Goal: Navigation & Orientation: Find specific page/section

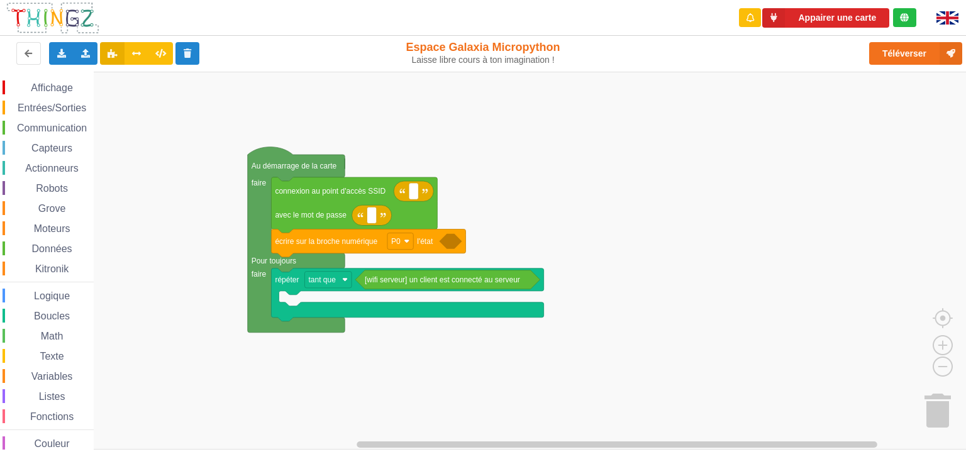
click at [48, 131] on span "Communication" at bounding box center [52, 128] width 74 height 11
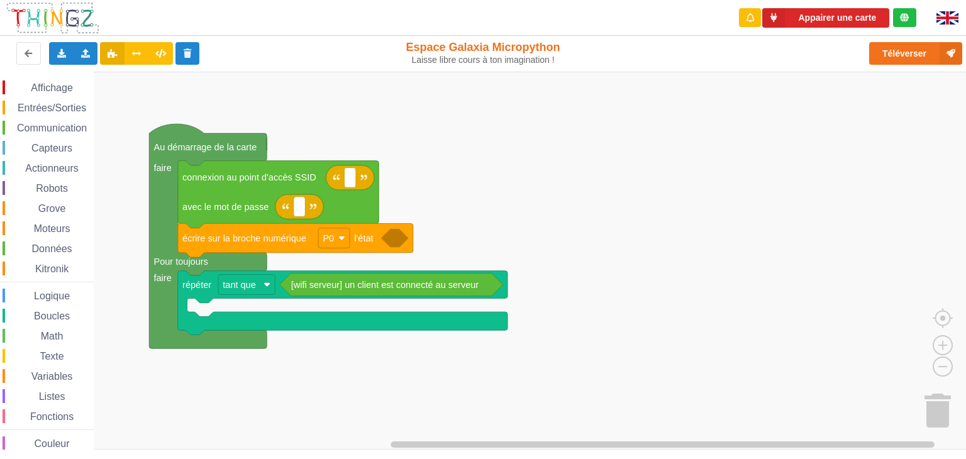
click at [40, 128] on span "Communication" at bounding box center [52, 128] width 74 height 11
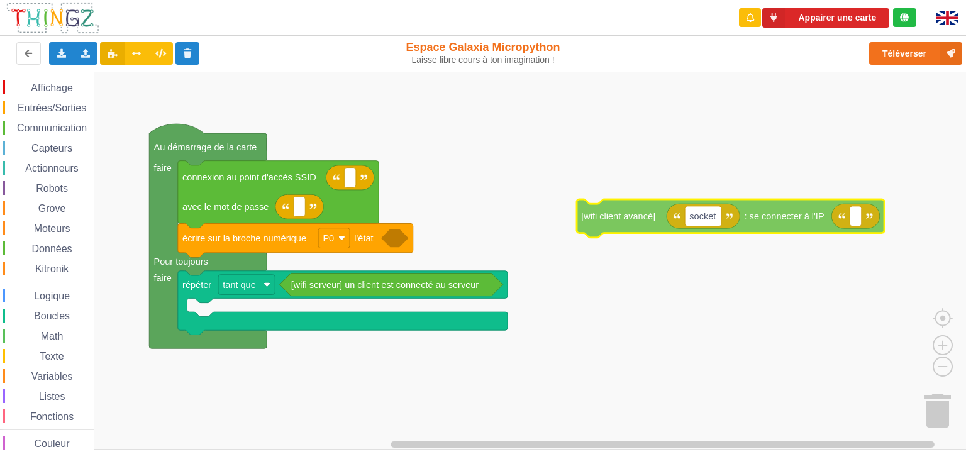
click at [599, 201] on div "Affichage Entrées/Sorties Communication Capteurs Actionneurs Robots Grove Moteu…" at bounding box center [487, 261] width 974 height 378
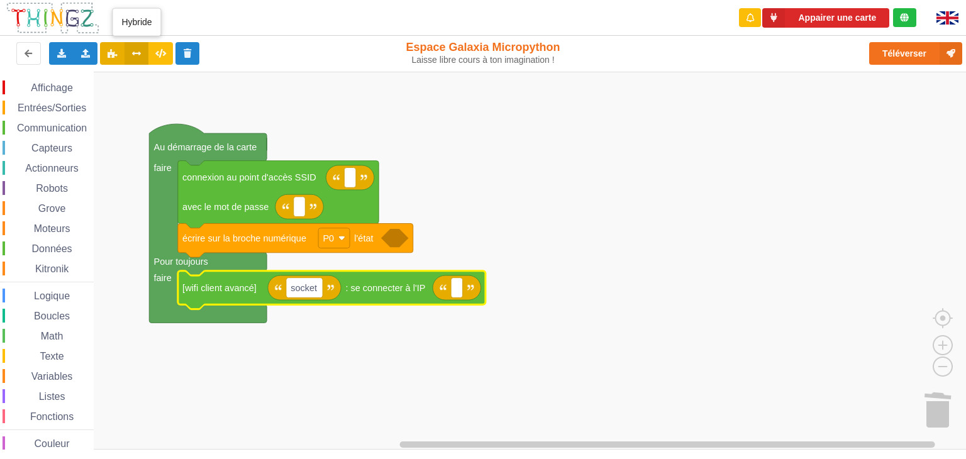
click at [136, 52] on icon at bounding box center [136, 53] width 11 height 8
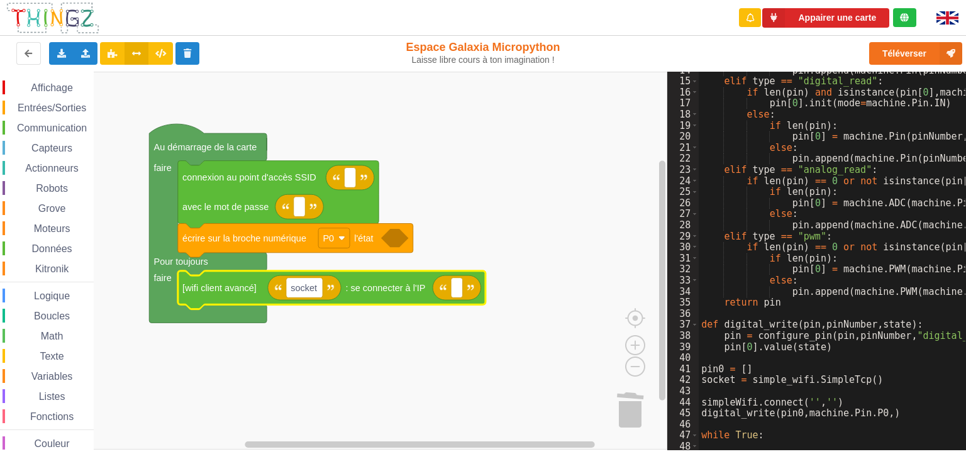
scroll to position [218, 0]
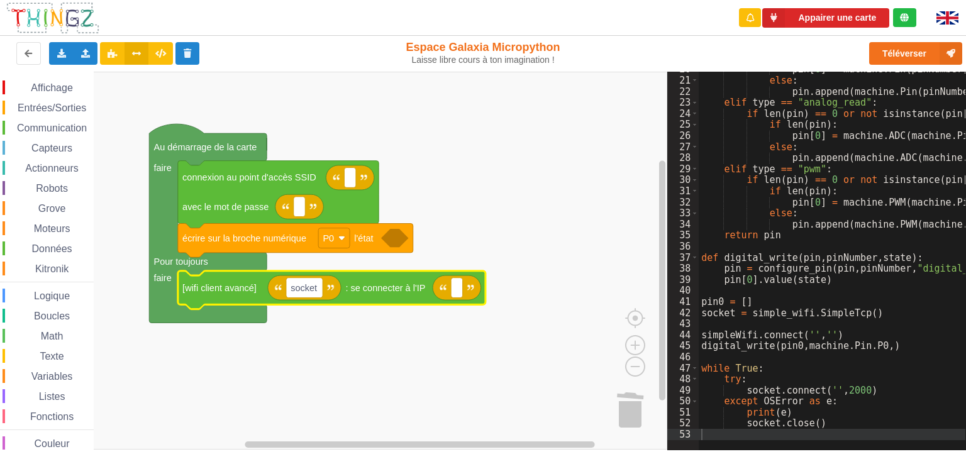
click at [52, 126] on span "Communication" at bounding box center [52, 128] width 74 height 11
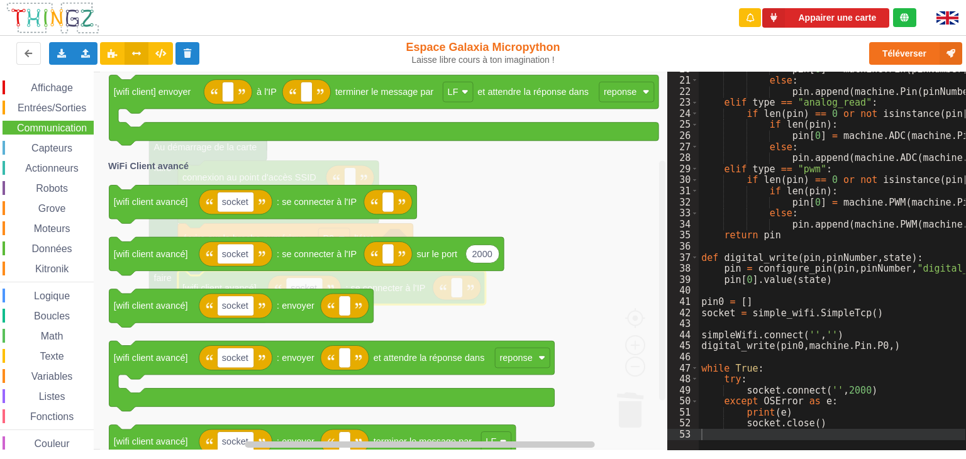
click at [56, 101] on div "Entrées/Sorties" at bounding box center [48, 108] width 91 height 14
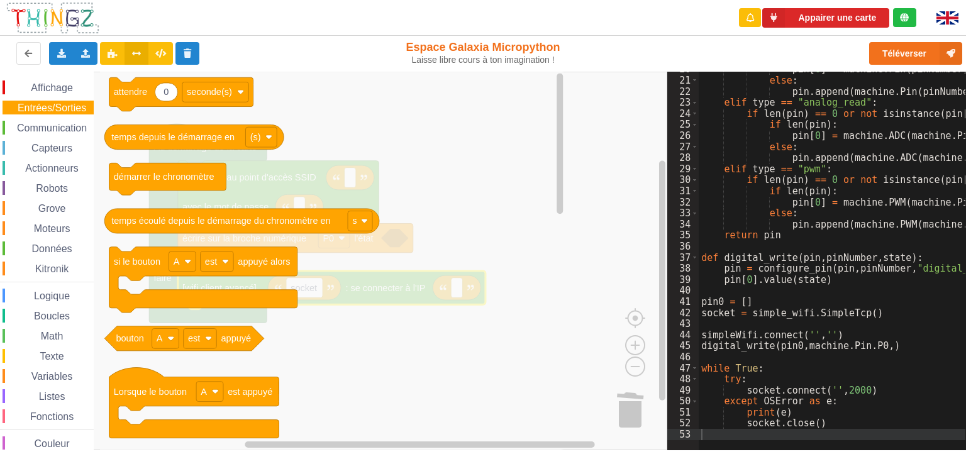
click at [56, 124] on span "Communication" at bounding box center [52, 128] width 74 height 11
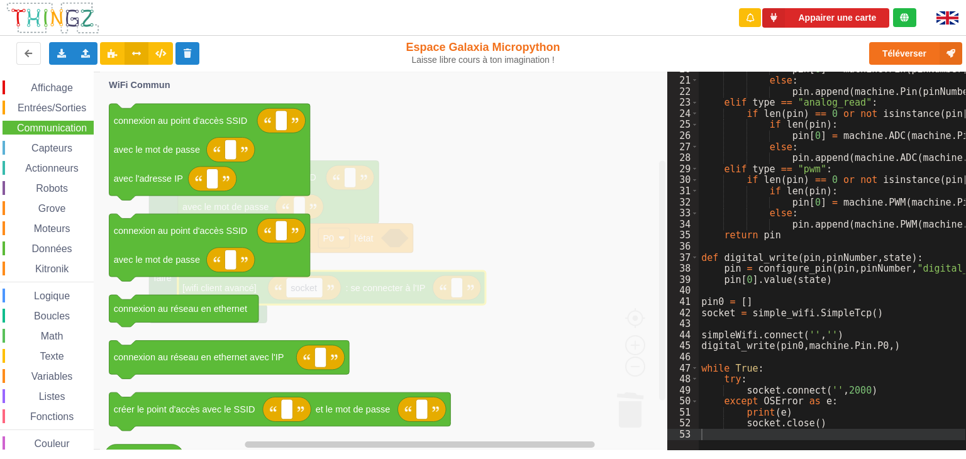
click at [55, 106] on span "Entrées/Sorties" at bounding box center [52, 107] width 72 height 11
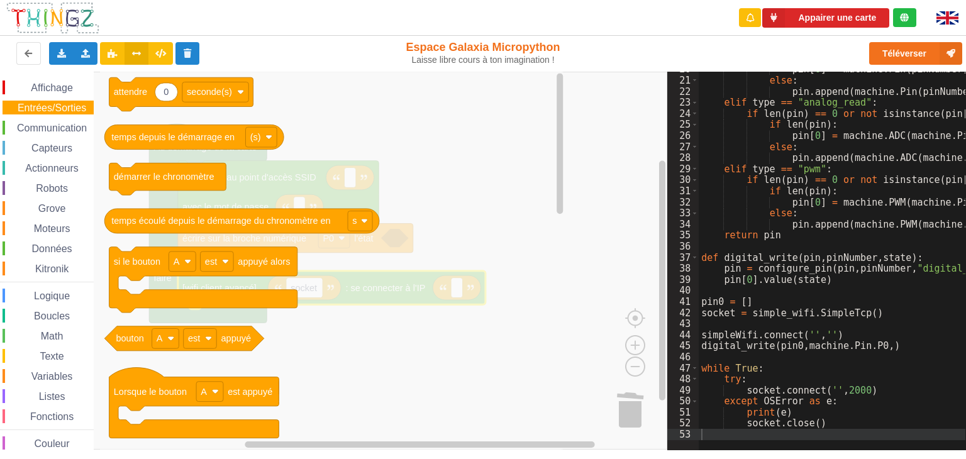
click at [57, 125] on span "Communication" at bounding box center [52, 128] width 74 height 11
